Goal: Navigation & Orientation: Find specific page/section

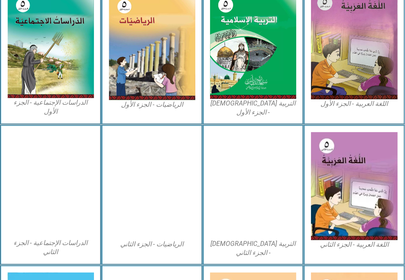
scroll to position [301, 0]
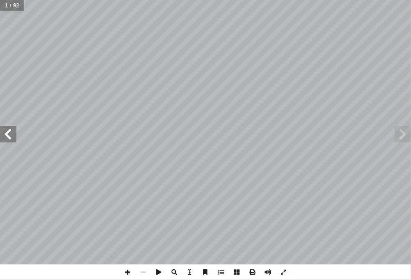
click at [8, 138] on span at bounding box center [8, 134] width 16 height 16
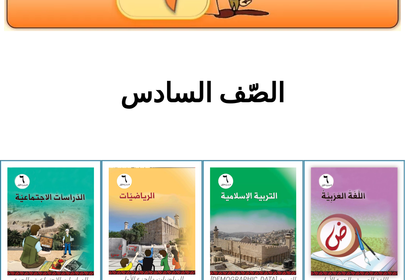
scroll to position [164, 0]
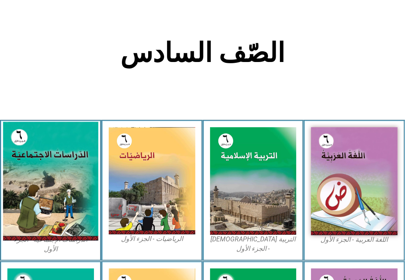
click at [69, 200] on img at bounding box center [50, 181] width 95 height 119
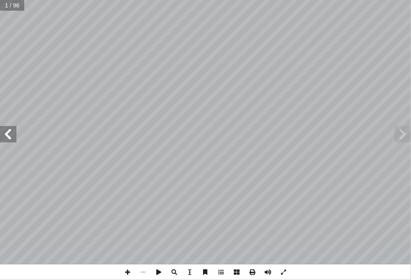
click at [7, 136] on span at bounding box center [8, 134] width 16 height 16
click at [10, 139] on span at bounding box center [8, 134] width 16 height 16
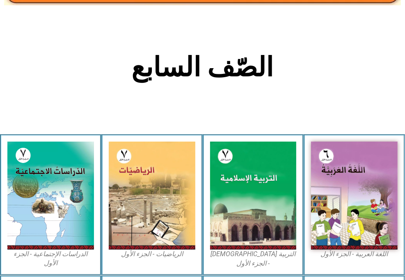
scroll to position [164, 0]
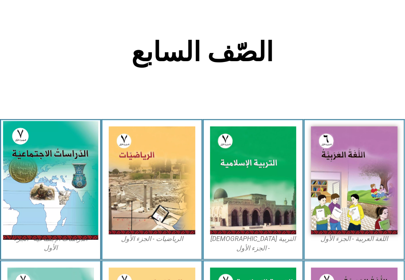
click at [43, 196] on img at bounding box center [50, 180] width 95 height 119
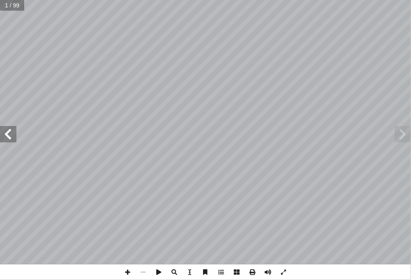
click at [6, 136] on span at bounding box center [8, 134] width 16 height 16
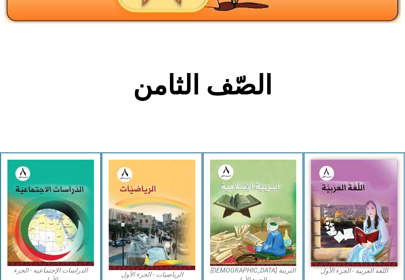
scroll to position [148, 0]
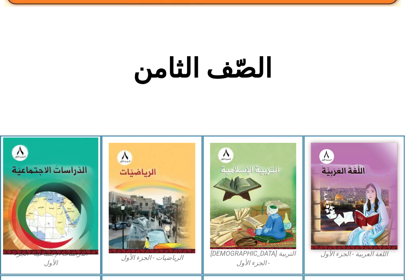
click at [62, 199] on img at bounding box center [50, 195] width 95 height 117
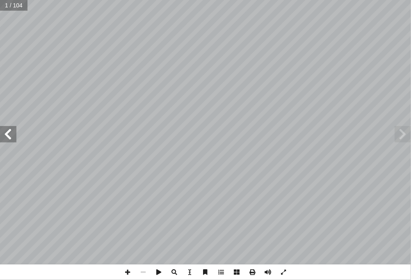
click at [10, 138] on span at bounding box center [8, 134] width 16 height 16
